Goal: Task Accomplishment & Management: Manage account settings

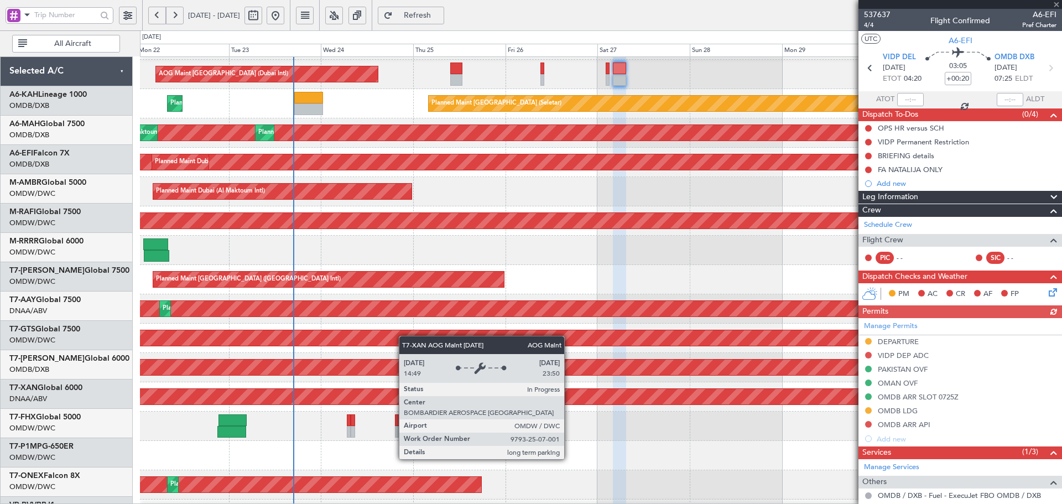
scroll to position [123, 0]
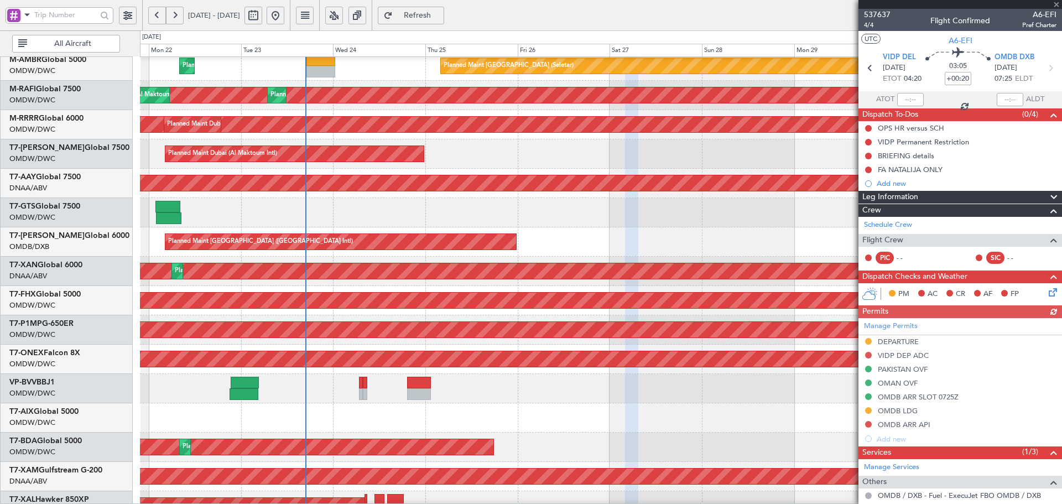
click at [421, 285] on div "AOG Maint Dubai (Al Maktoum Intl) Planned Maint [GEOGRAPHIC_DATA] (Al Maktoum I…" at bounding box center [600, 271] width 921 height 29
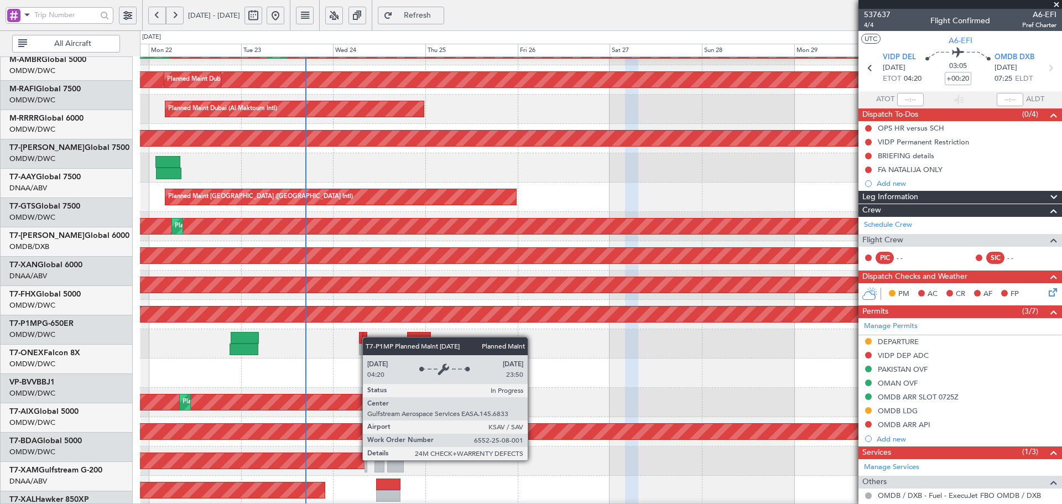
scroll to position [197, 0]
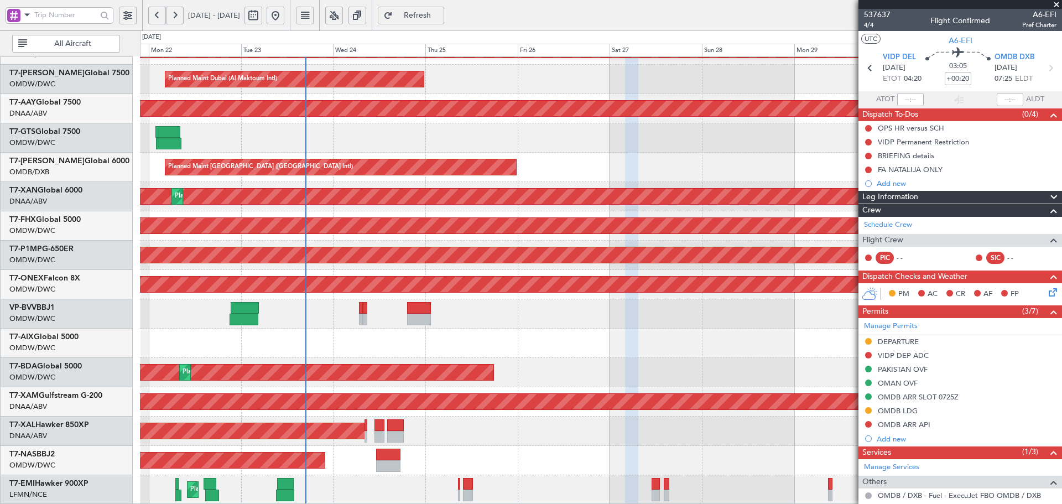
click at [368, 139] on div "Planned Maint Dubai (Al Maktoum Intl) Planned Maint [GEOGRAPHIC_DATA] (Al Makto…" at bounding box center [600, 182] width 921 height 645
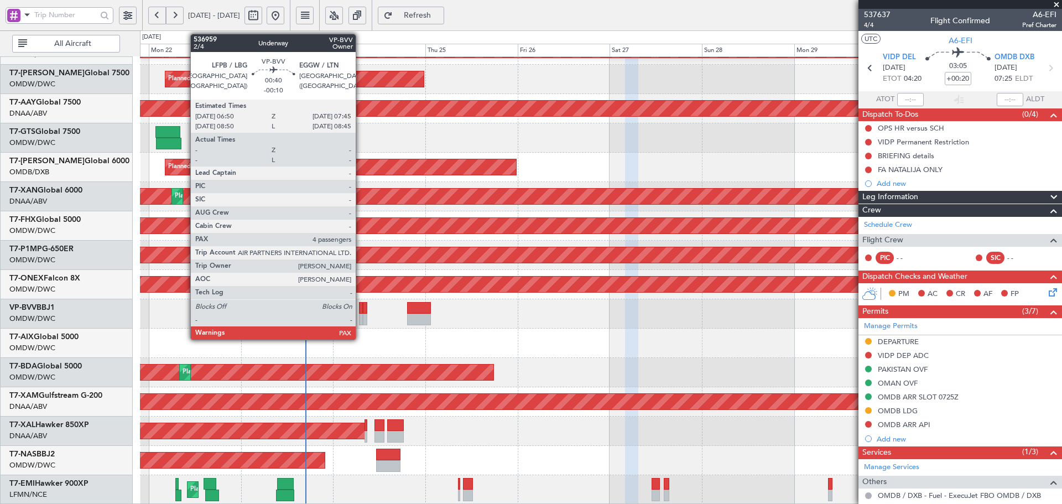
click at [361, 312] on div at bounding box center [361, 308] width 4 height 12
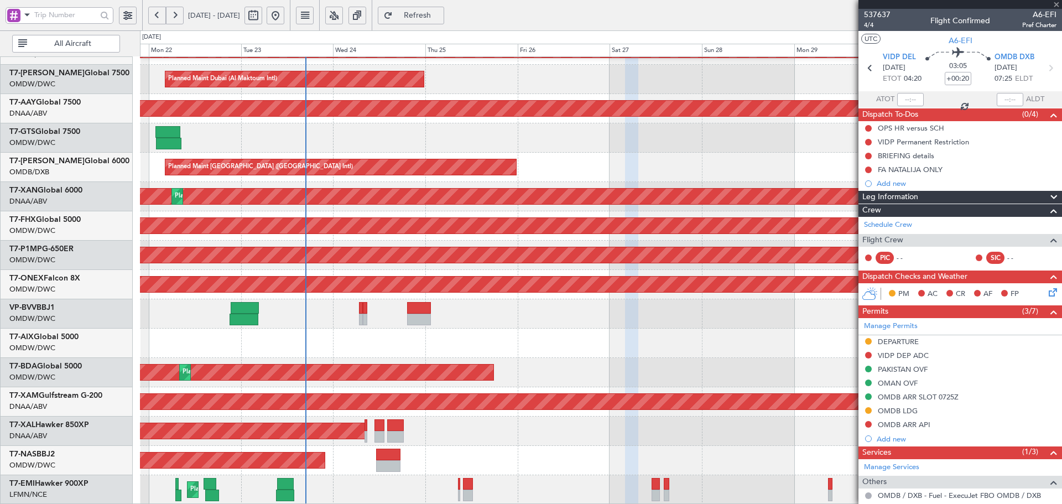
type input "-00:10"
type input "4"
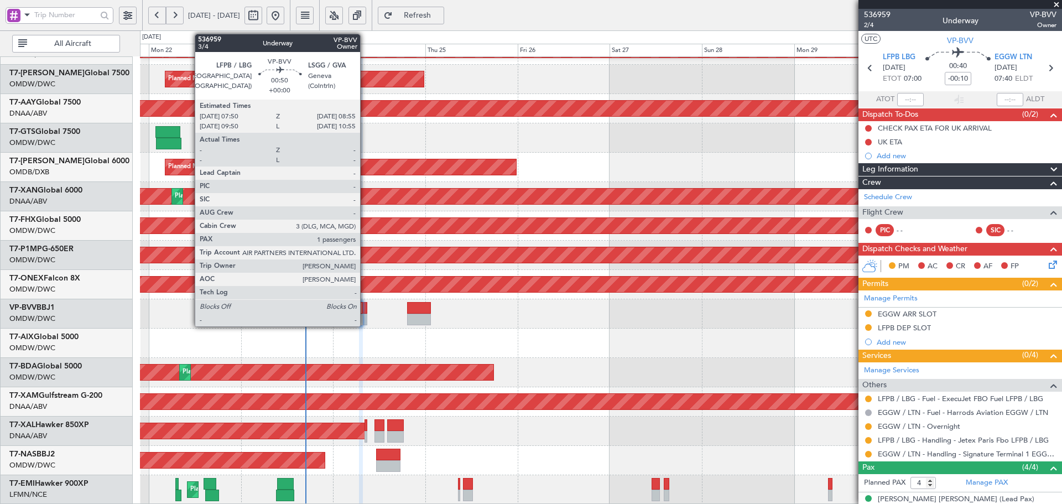
click at [365, 310] on div at bounding box center [365, 308] width 4 height 12
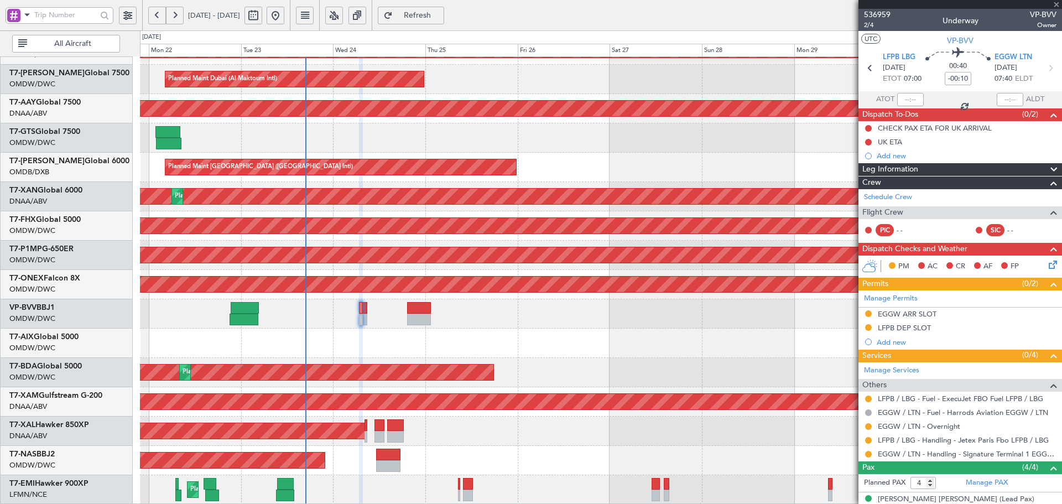
type input "1"
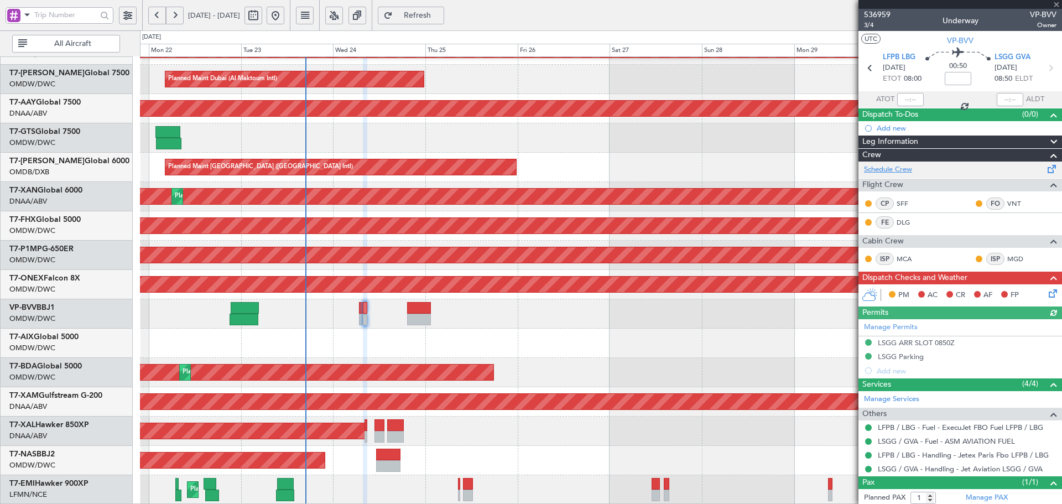
click at [890, 167] on link "Schedule Crew" at bounding box center [888, 169] width 48 height 11
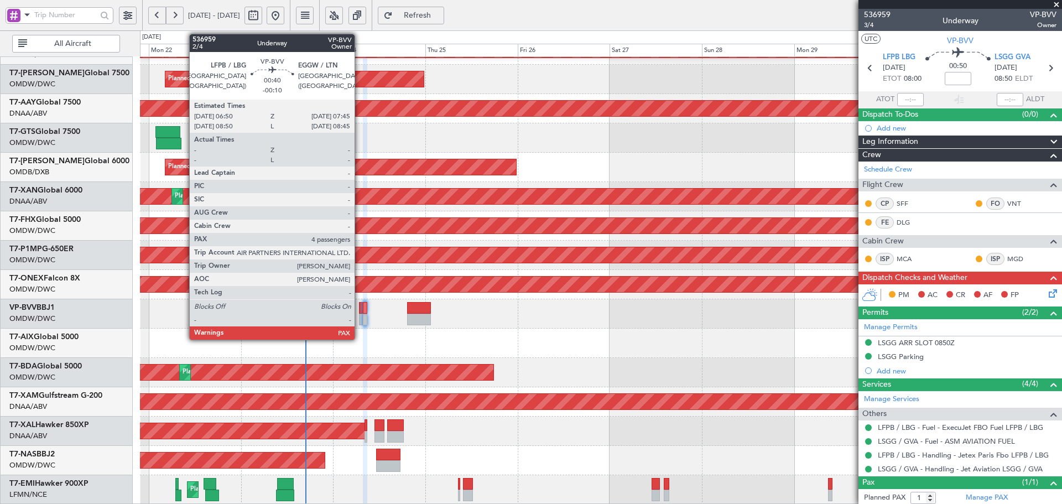
click at [359, 306] on div at bounding box center [361, 308] width 4 height 12
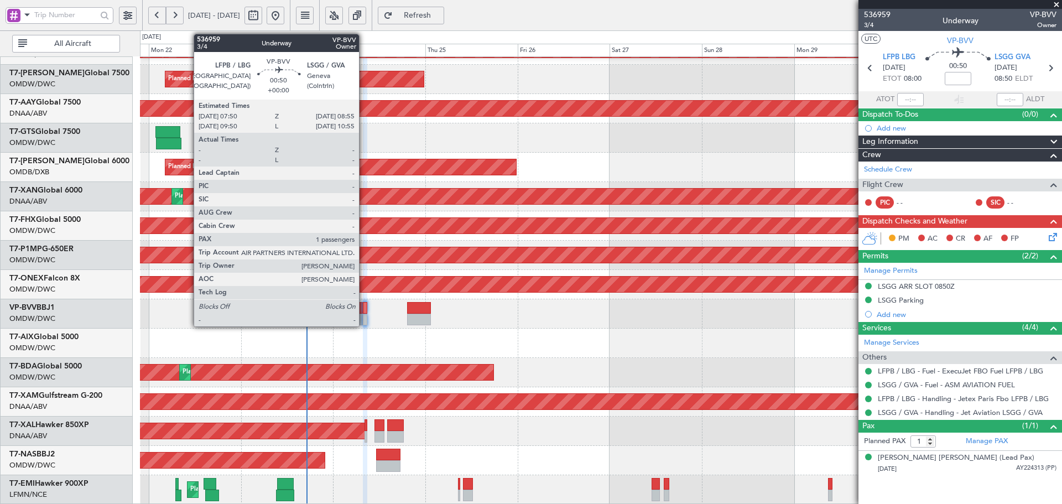
click at [364, 308] on div at bounding box center [365, 308] width 4 height 12
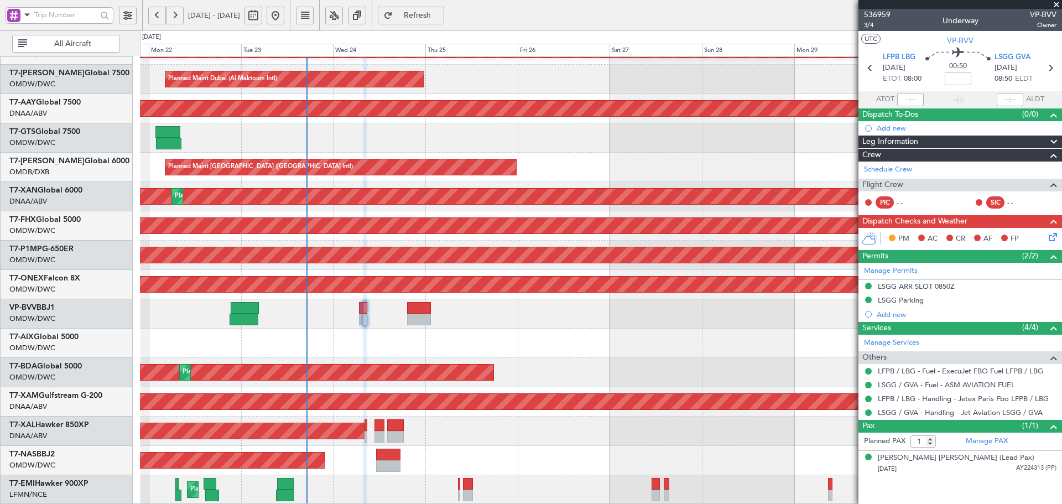
click at [440, 13] on span "Refresh" at bounding box center [417, 16] width 45 height 8
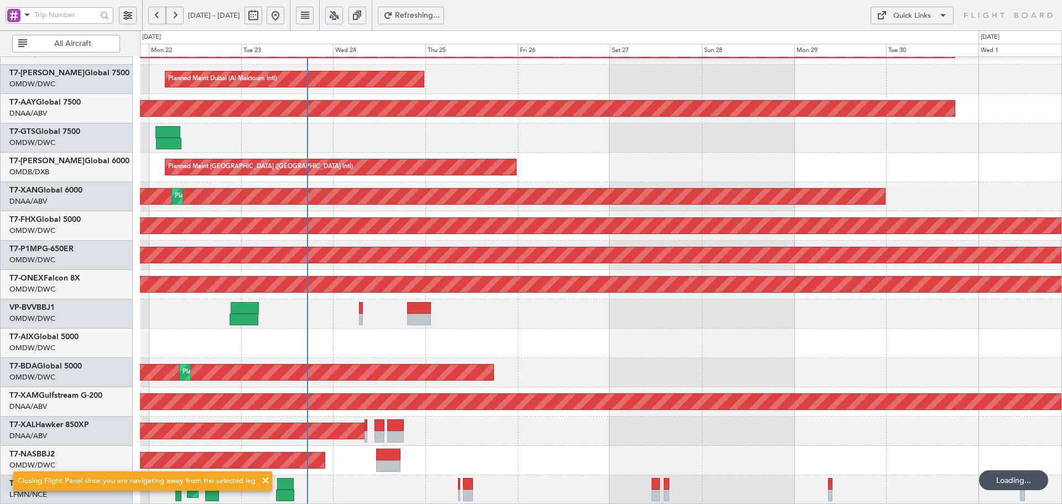
click at [440, 14] on span "Refreshing..." at bounding box center [417, 16] width 45 height 8
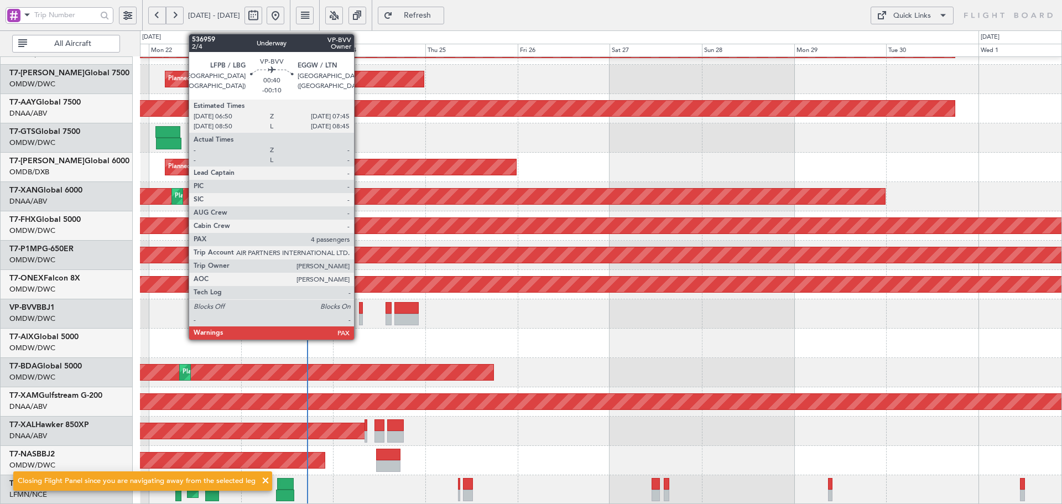
click at [359, 321] on div at bounding box center [361, 320] width 4 height 12
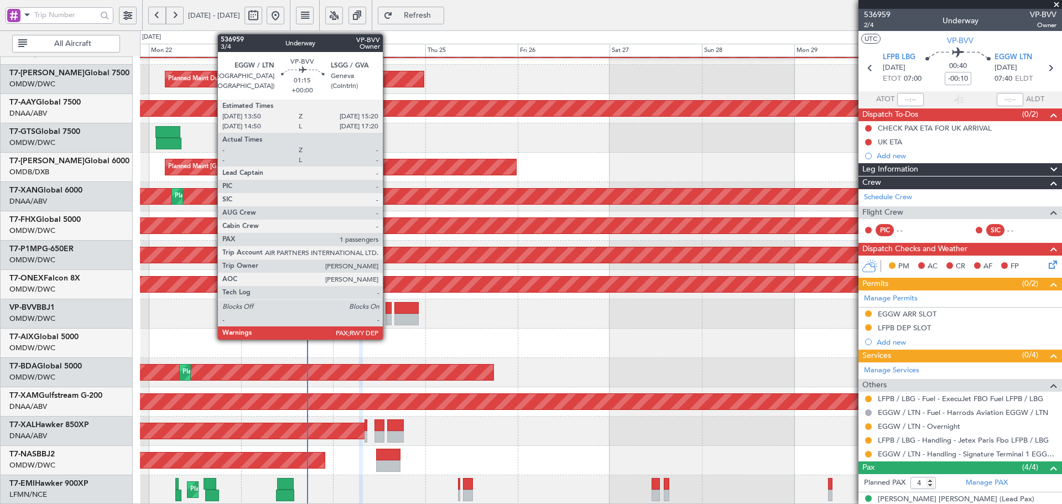
click at [388, 312] on div at bounding box center [388, 308] width 6 height 12
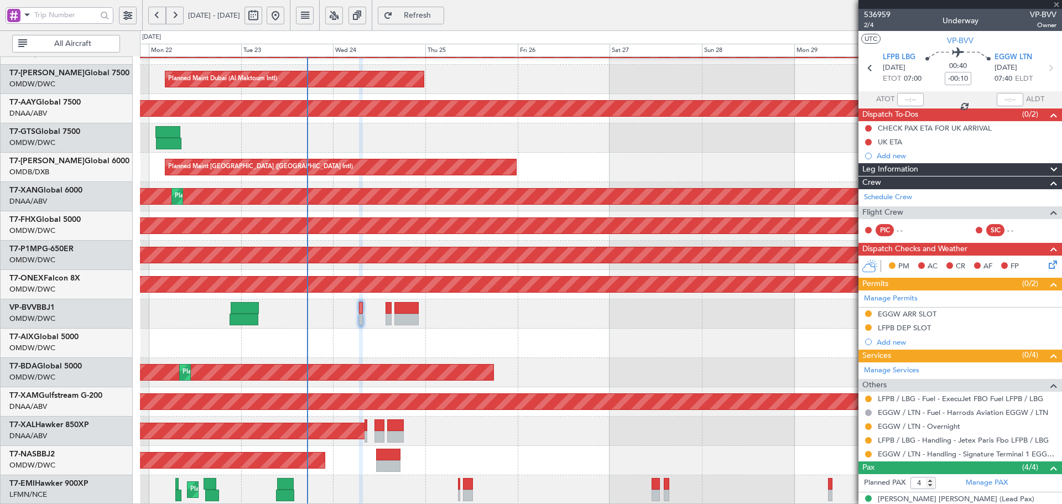
type input "1"
